Goal: Task Accomplishment & Management: Manage account settings

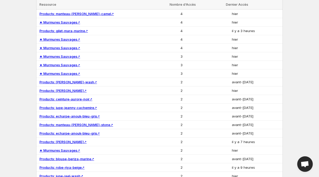
scroll to position [669, 0]
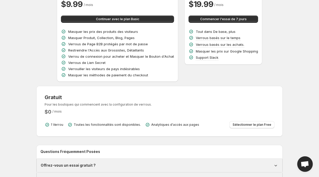
scroll to position [86, 0]
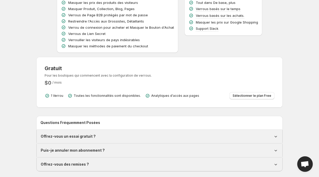
click at [278, 104] on div "Gratuit Pour les boutiques qui commencent avec la configuration de verrous. $ 0…" at bounding box center [159, 82] width 246 height 51
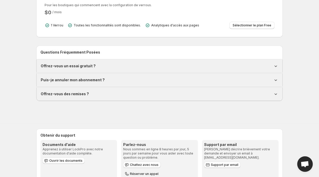
scroll to position [157, 0]
click at [51, 79] on h1 "Puis-je annuler mon abonnement ?" at bounding box center [73, 79] width 64 height 5
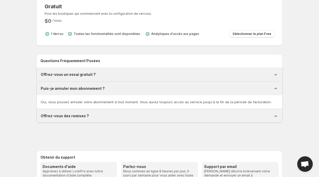
scroll to position [148, 0]
click at [96, 100] on span "Oui, vous pouvez annuler votre abonnement à tout moment. Vous aurez toujours ac…" at bounding box center [156, 102] width 231 height 4
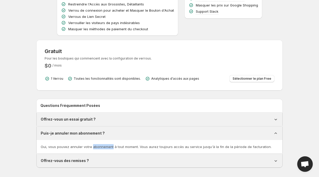
scroll to position [101, 0]
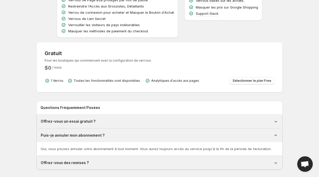
click at [120, 94] on div "Mensuel Annuel Informations Plan Actuel De base Essai gratuit de 7 jours dispon…" at bounding box center [157, 46] width 251 height 265
click at [240, 81] on span "Sélectionner le plan Free" at bounding box center [252, 81] width 39 height 4
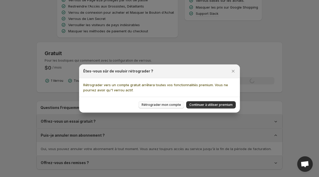
click at [164, 107] on span "Rétrograder mon compte" at bounding box center [161, 105] width 39 height 4
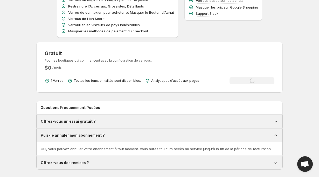
scroll to position [0, 0]
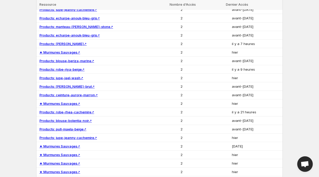
scroll to position [805, 0]
